Goal: Task Accomplishment & Management: Complete application form

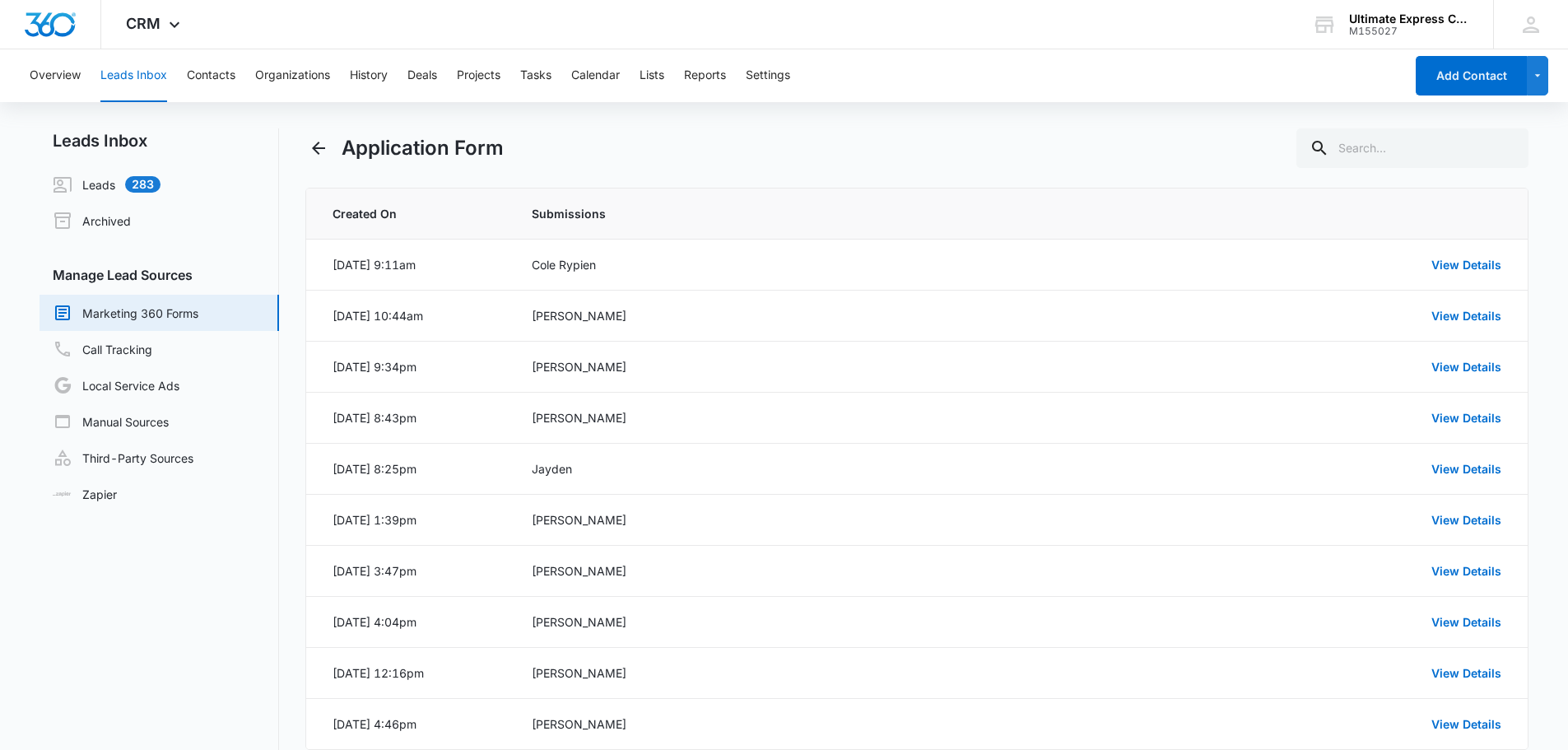
click at [814, 131] on div "Application Form" at bounding box center [917, 148] width 1224 height 39
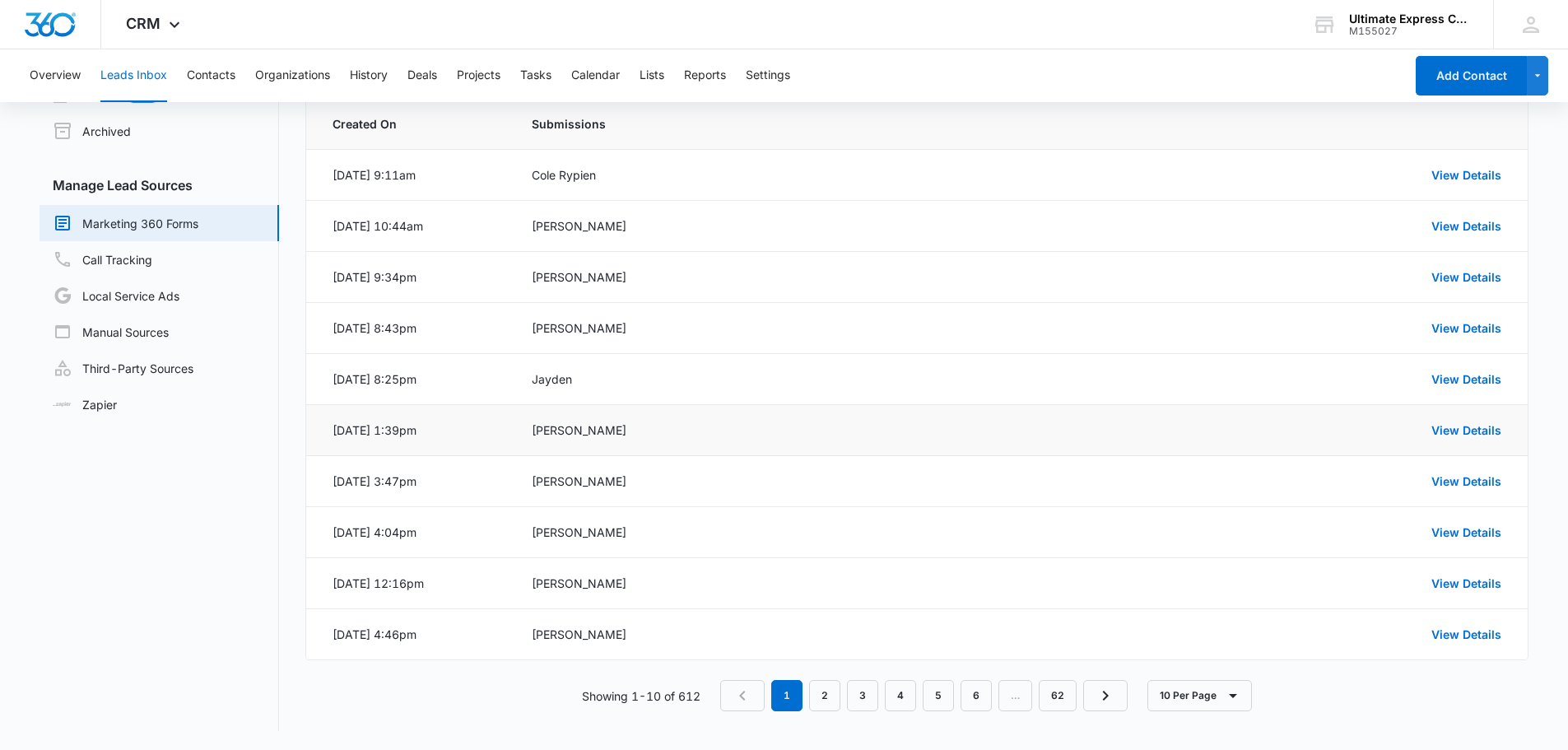
scroll to position [90, 0]
click at [900, 696] on link "4" at bounding box center [900, 695] width 31 height 31
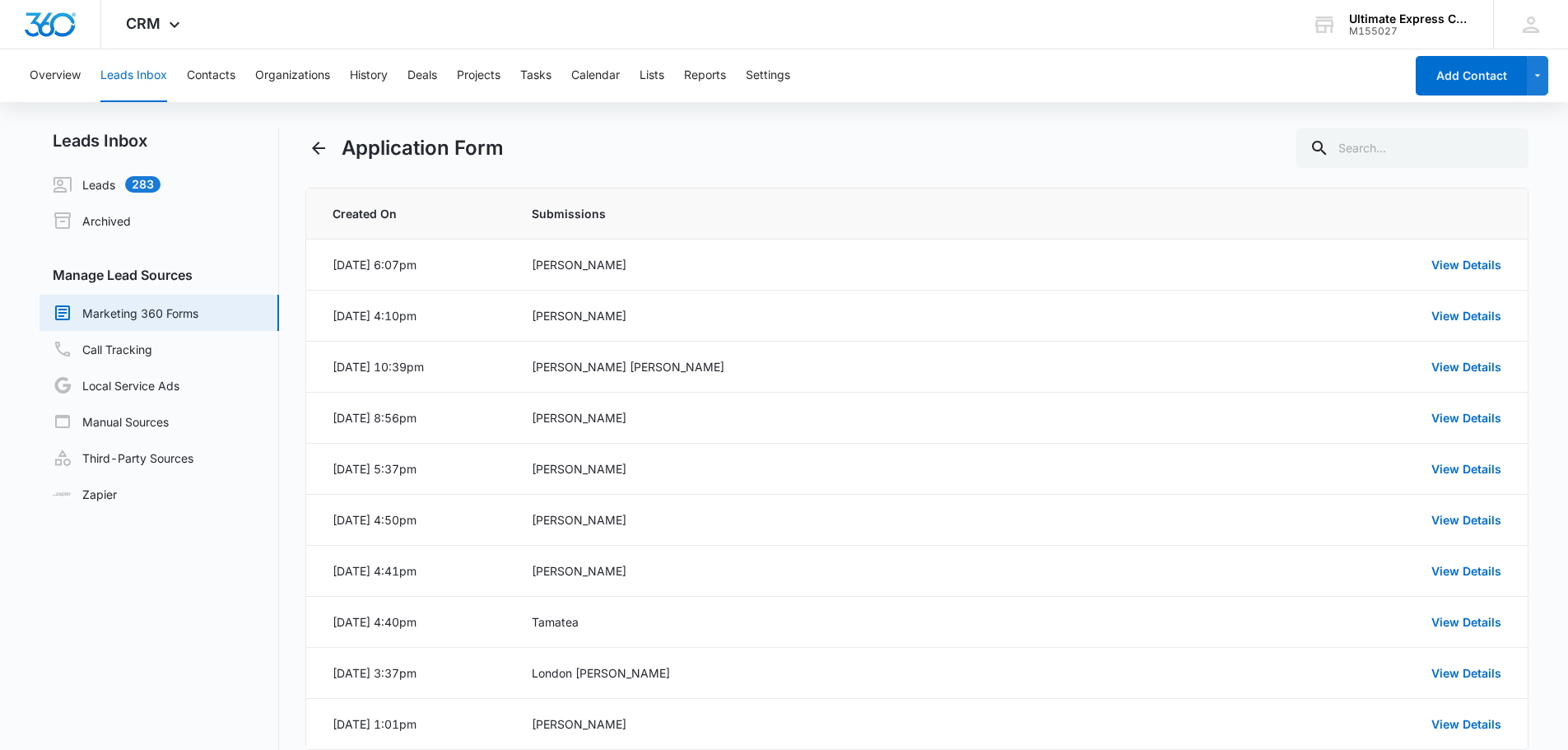
click at [1082, 131] on div "Application Form" at bounding box center [917, 148] width 1224 height 39
click at [1063, 133] on div "Application Form" at bounding box center [917, 148] width 1224 height 39
click at [997, 146] on div "Application Form" at bounding box center [917, 148] width 1224 height 39
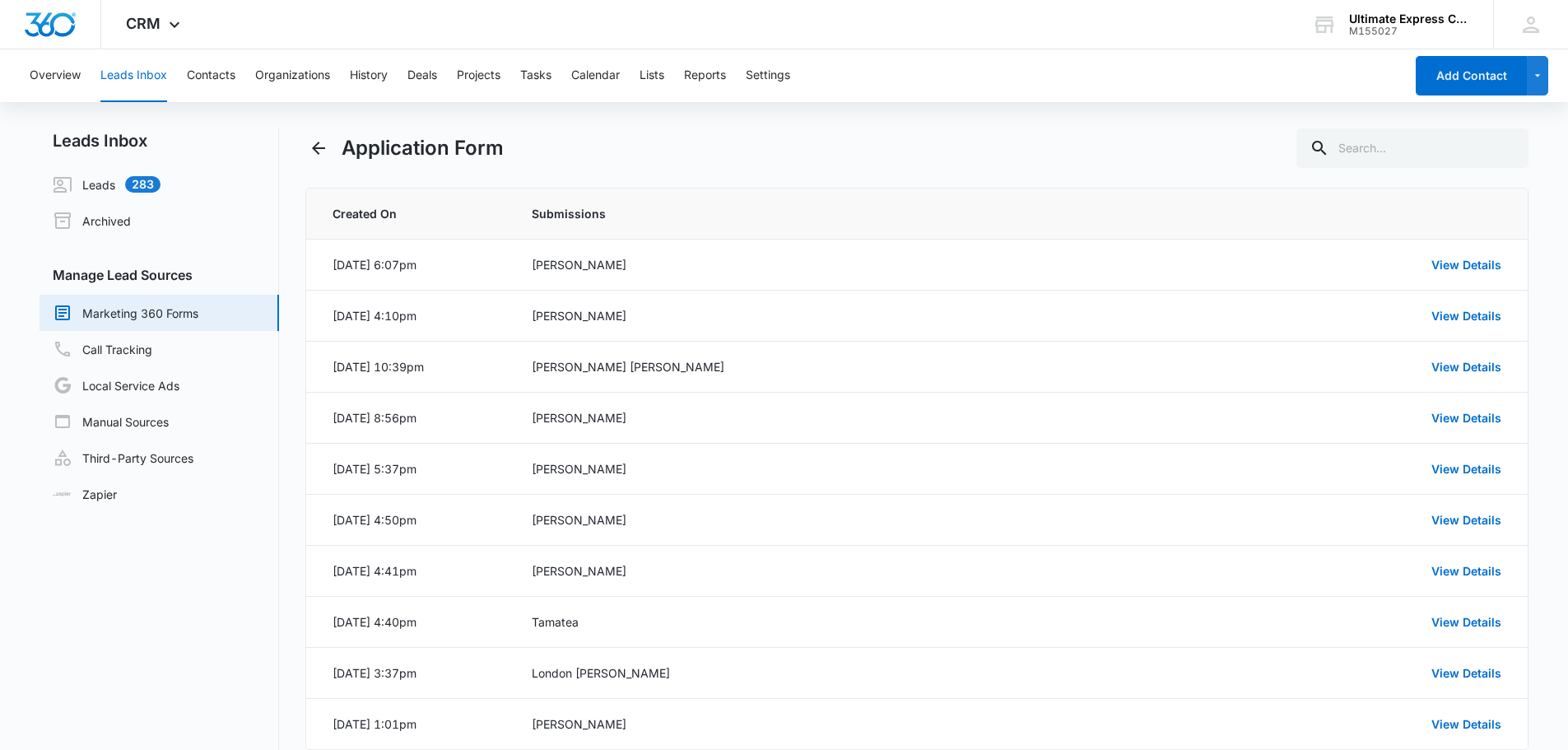
click at [997, 146] on div "Application Form" at bounding box center [917, 148] width 1224 height 39
click at [942, 147] on div "Application Form" at bounding box center [917, 148] width 1224 height 39
click at [942, 158] on div "Application Form" at bounding box center [917, 148] width 1224 height 39
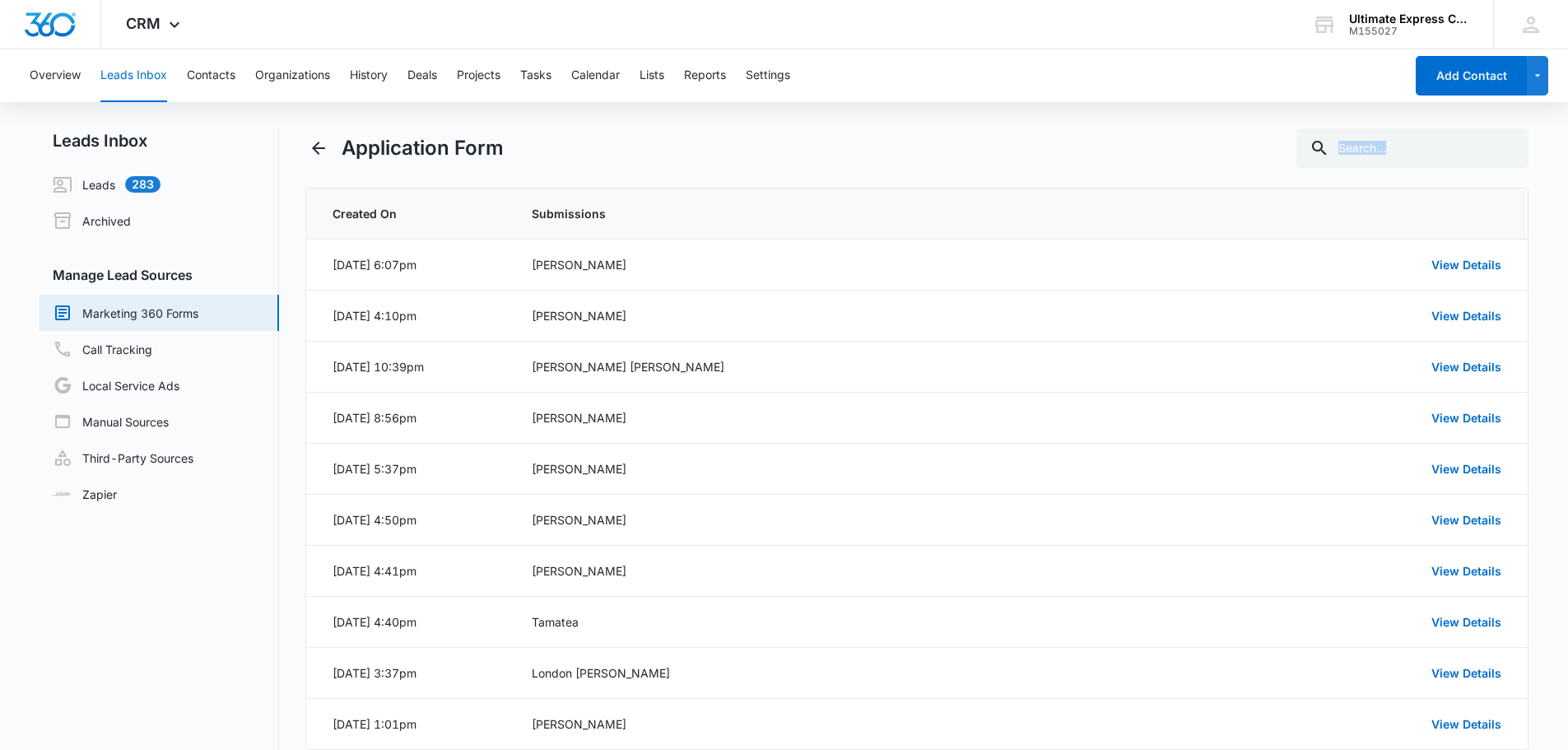
click at [942, 158] on div "Application Form" at bounding box center [917, 148] width 1224 height 39
click at [898, 154] on div "Application Form" at bounding box center [917, 148] width 1224 height 39
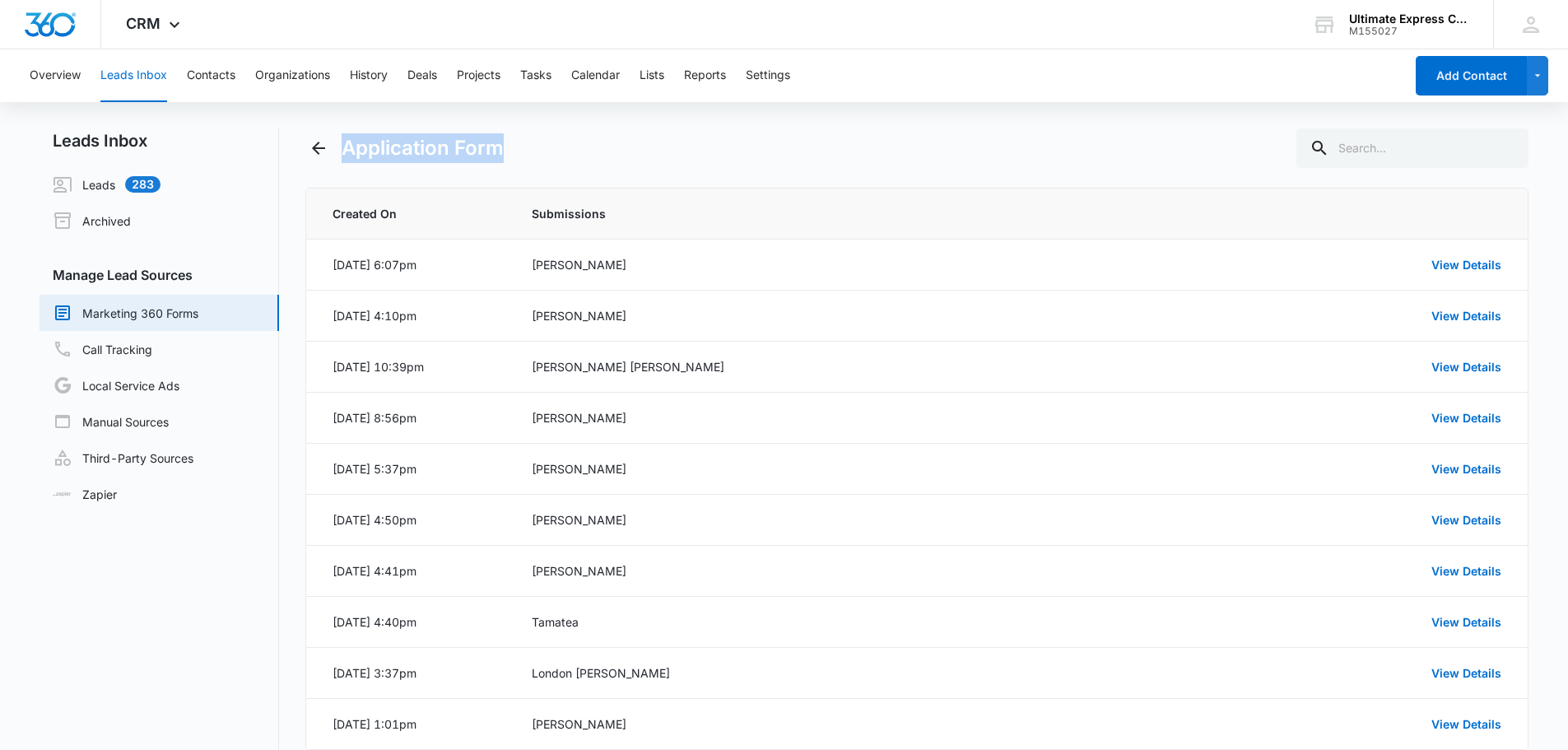
click at [898, 154] on div "Application Form" at bounding box center [917, 148] width 1224 height 39
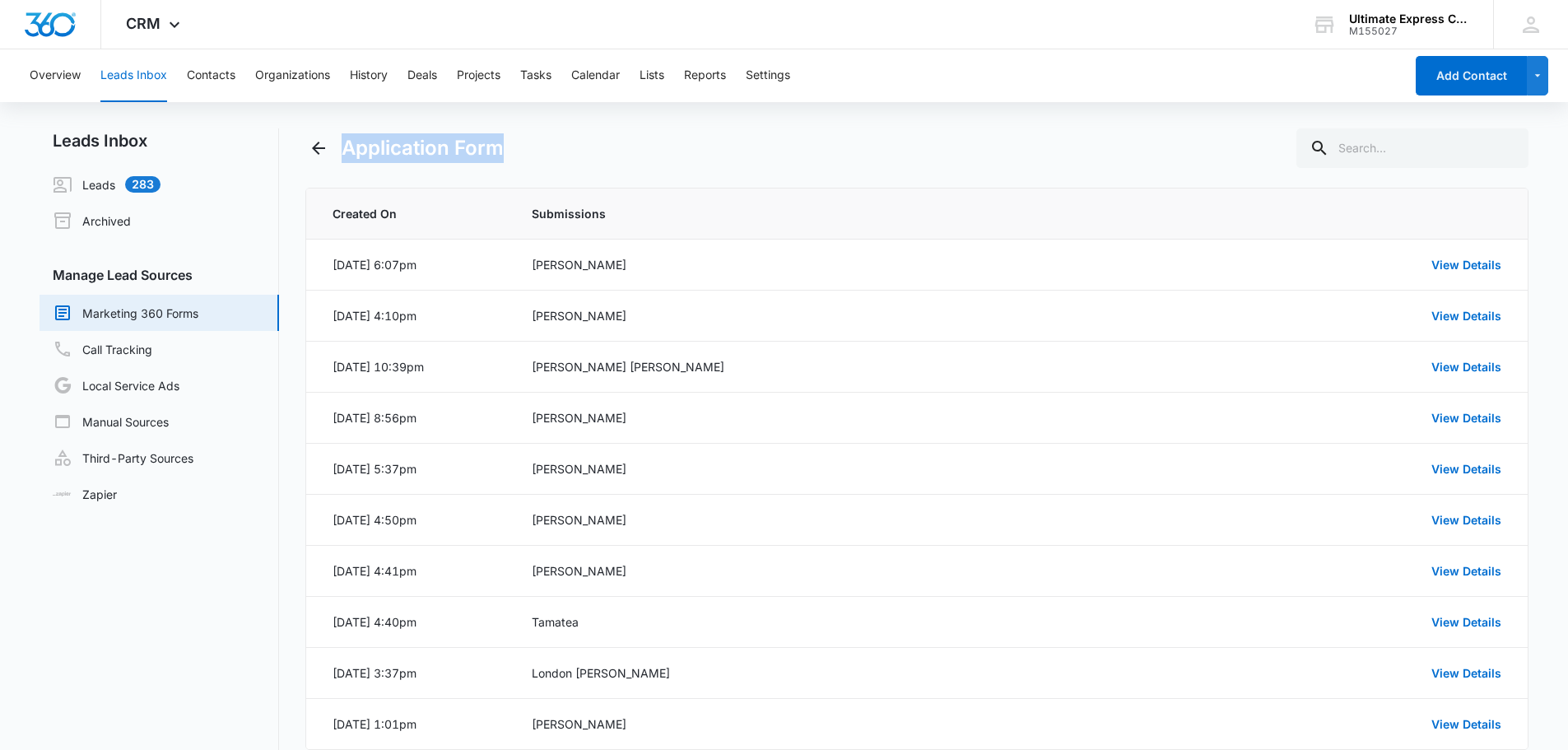
click at [898, 154] on div "Application Form" at bounding box center [917, 148] width 1224 height 39
click at [857, 193] on th "Submissions" at bounding box center [850, 213] width 677 height 51
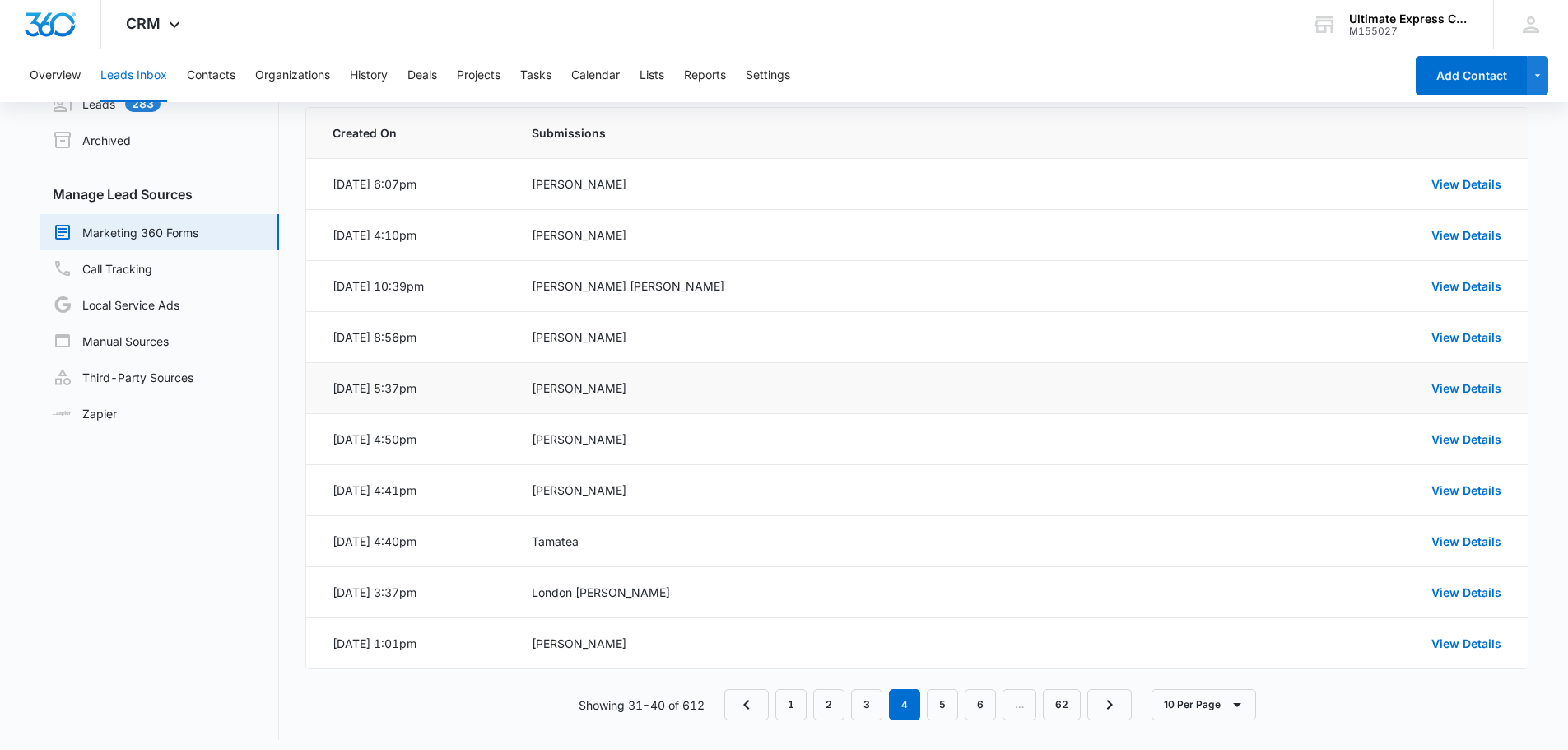
scroll to position [90, 0]
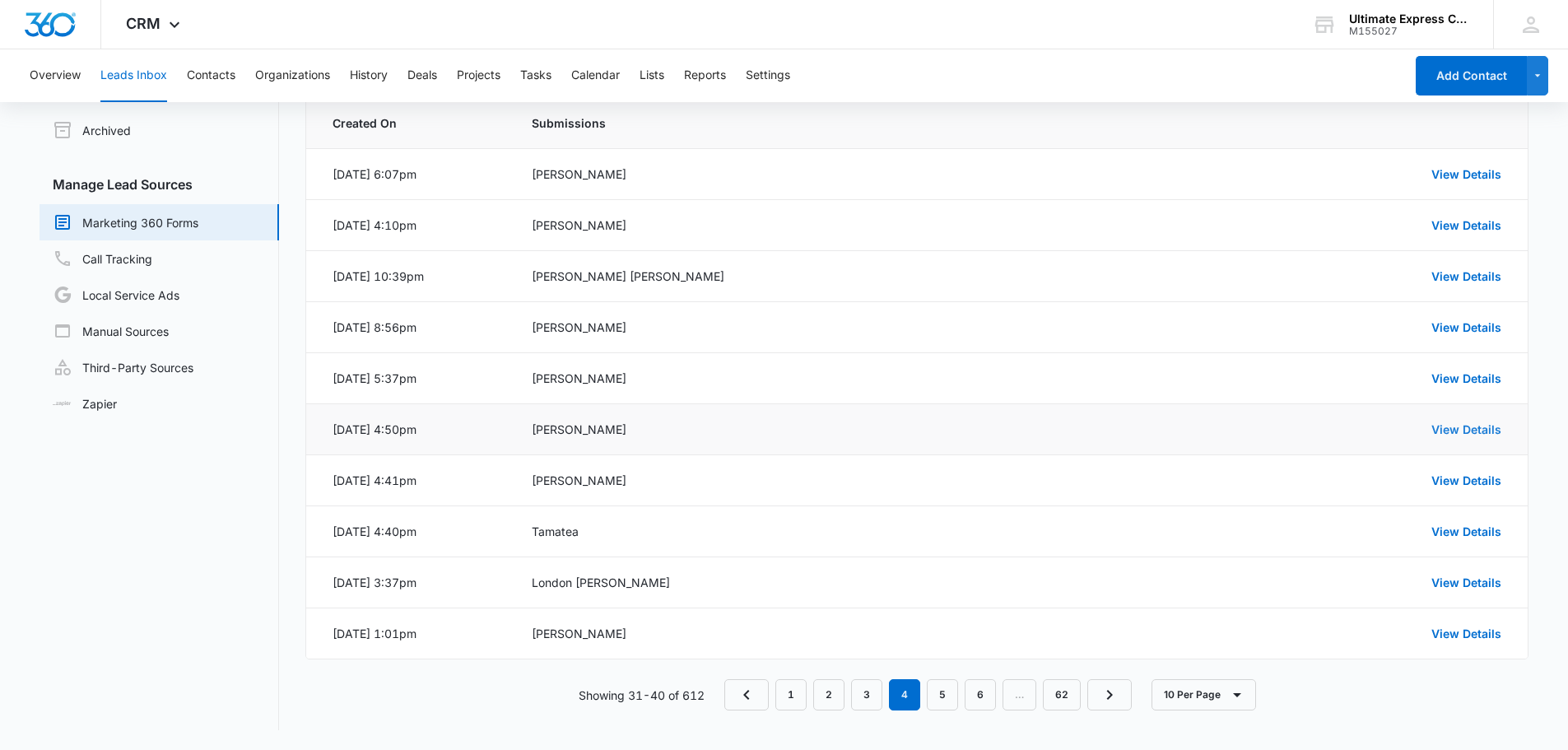
click at [1457, 423] on link "View Details" at bounding box center [1466, 429] width 70 height 14
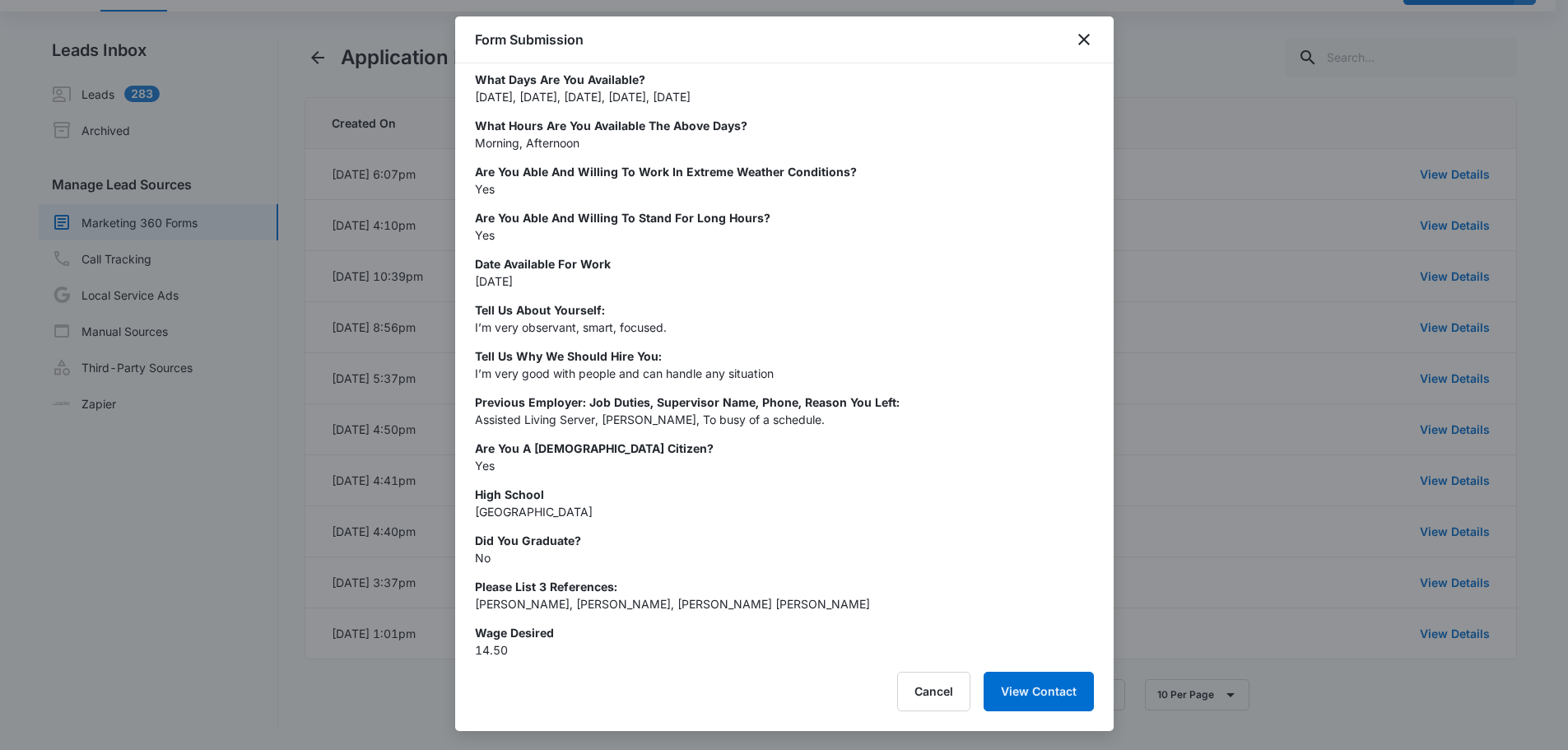
scroll to position [338, 0]
